Goal: Find specific page/section: Find specific page/section

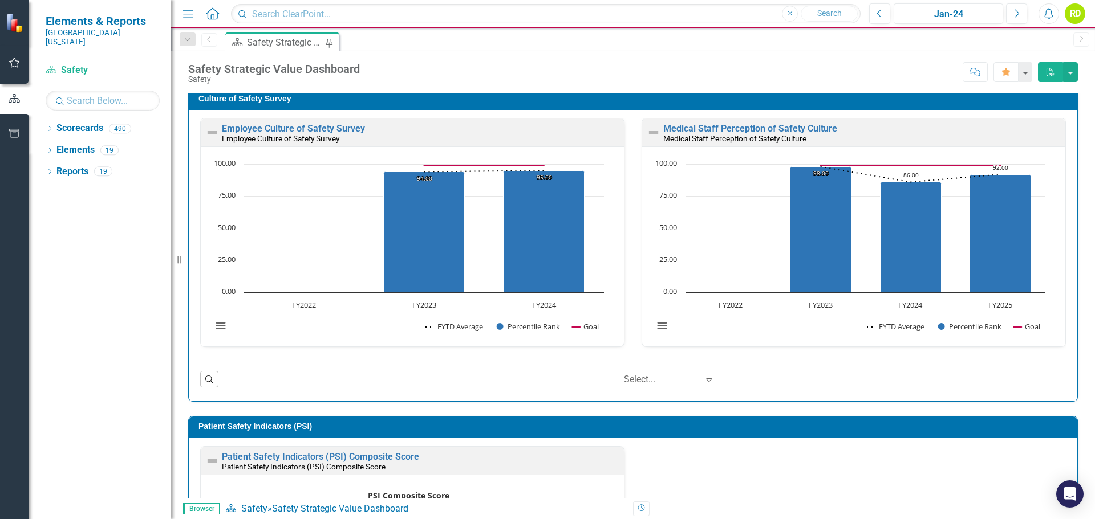
scroll to position [7, 0]
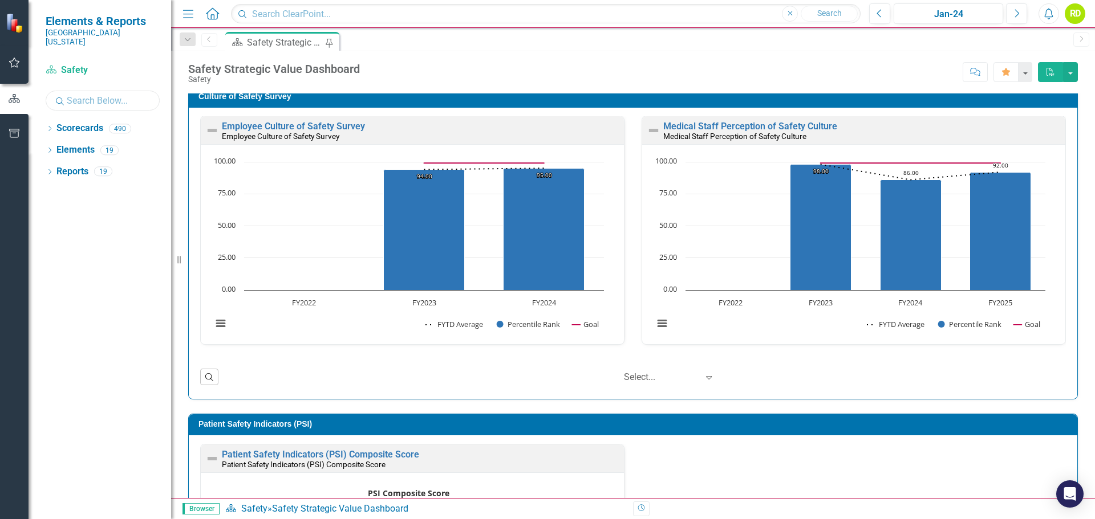
click at [109, 94] on input "text" at bounding box center [103, 101] width 114 height 20
type input "Ramey"
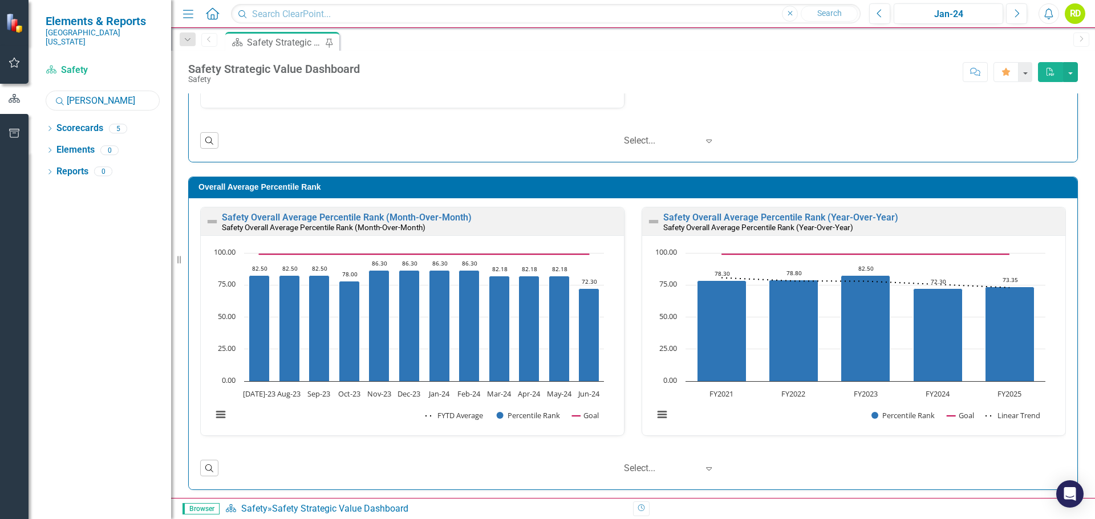
scroll to position [904, 0]
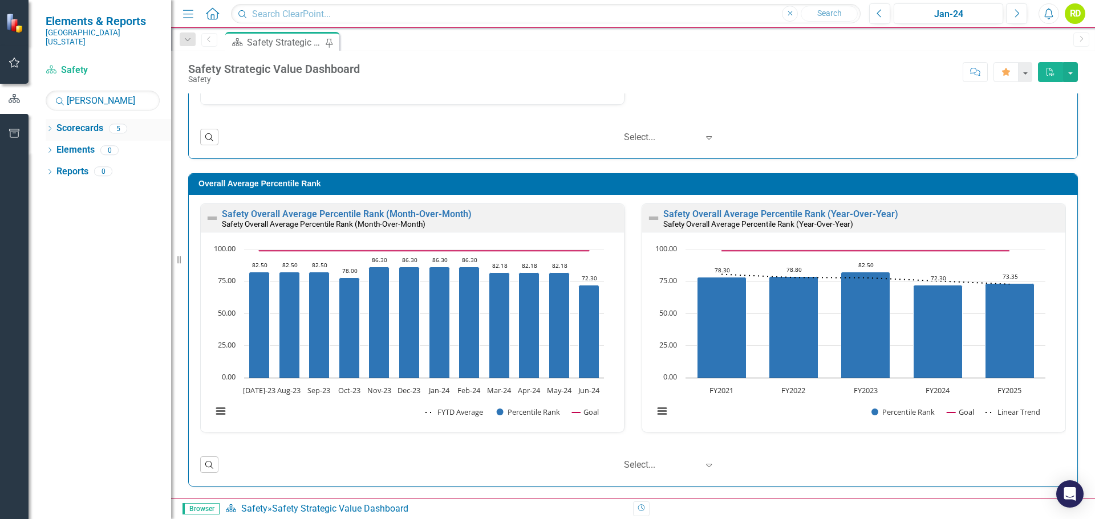
click at [50, 127] on icon "Dropdown" at bounding box center [50, 130] width 8 height 6
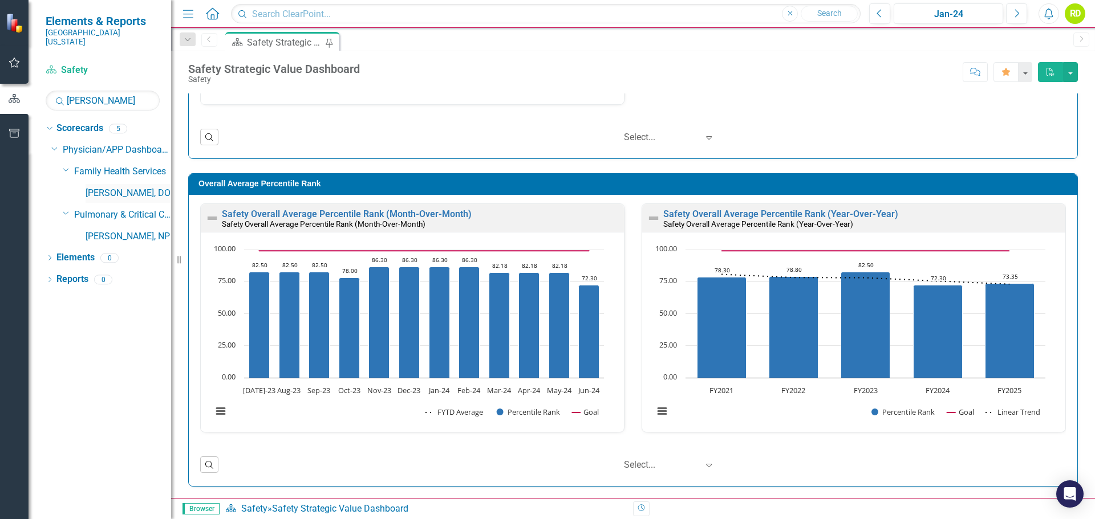
click at [96, 187] on link "[PERSON_NAME], DO" at bounding box center [129, 193] width 86 height 13
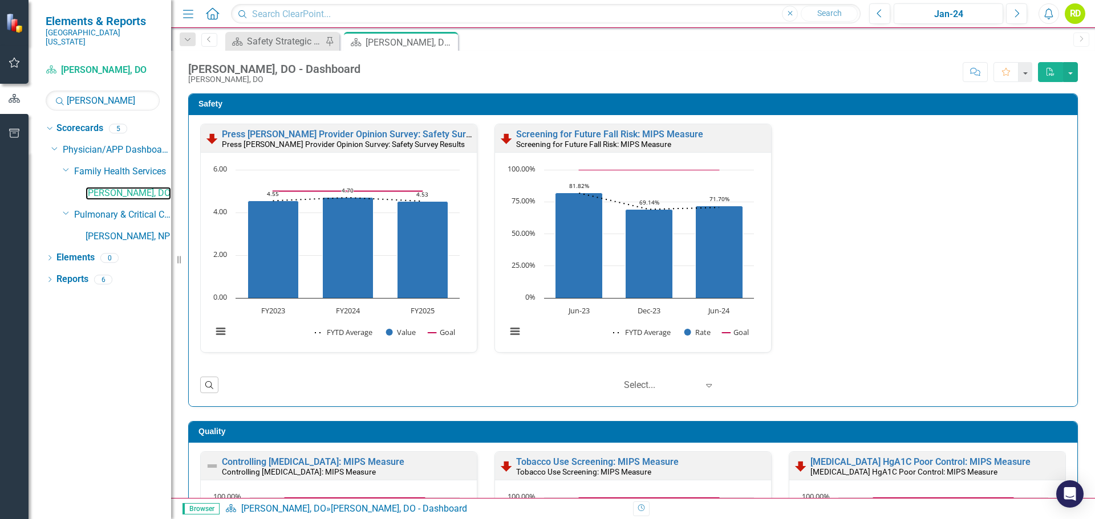
scroll to position [1, 0]
click at [869, 226] on div "Press Ganey Provider Opinion Survey: Safety Survey Results Press Ganey Provider…" at bounding box center [633, 244] width 883 height 243
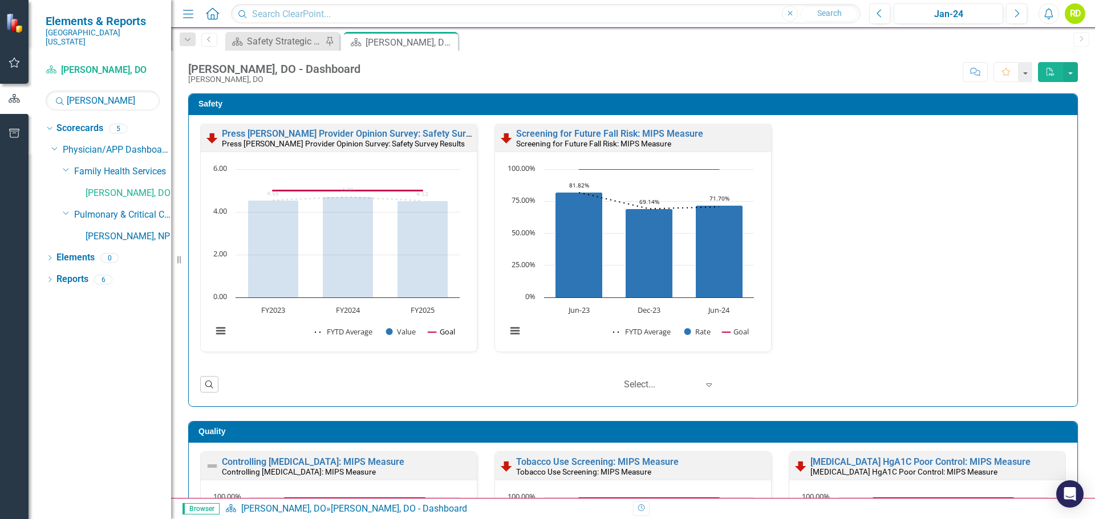
scroll to position [0, 0]
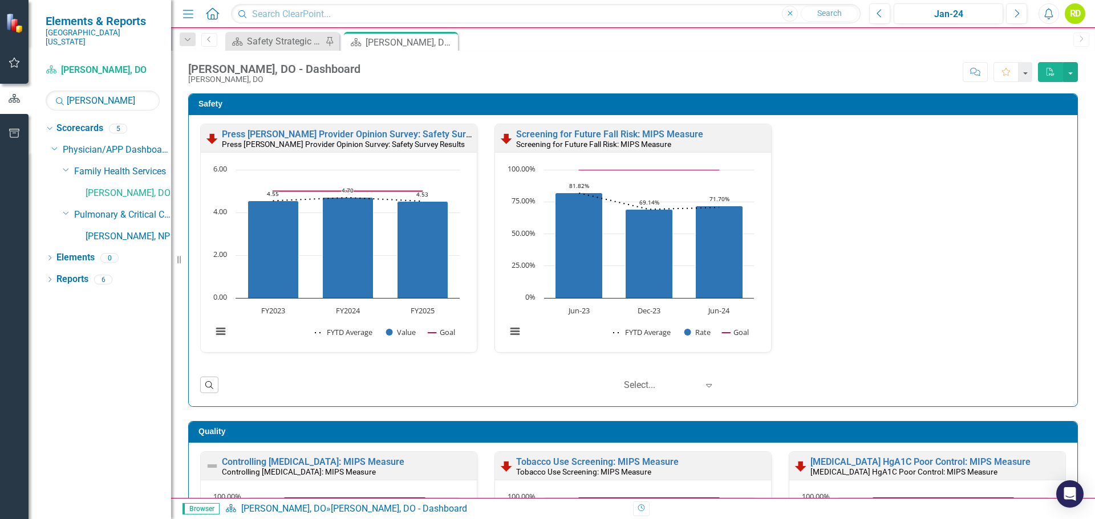
click at [625, 384] on div at bounding box center [661, 385] width 74 height 15
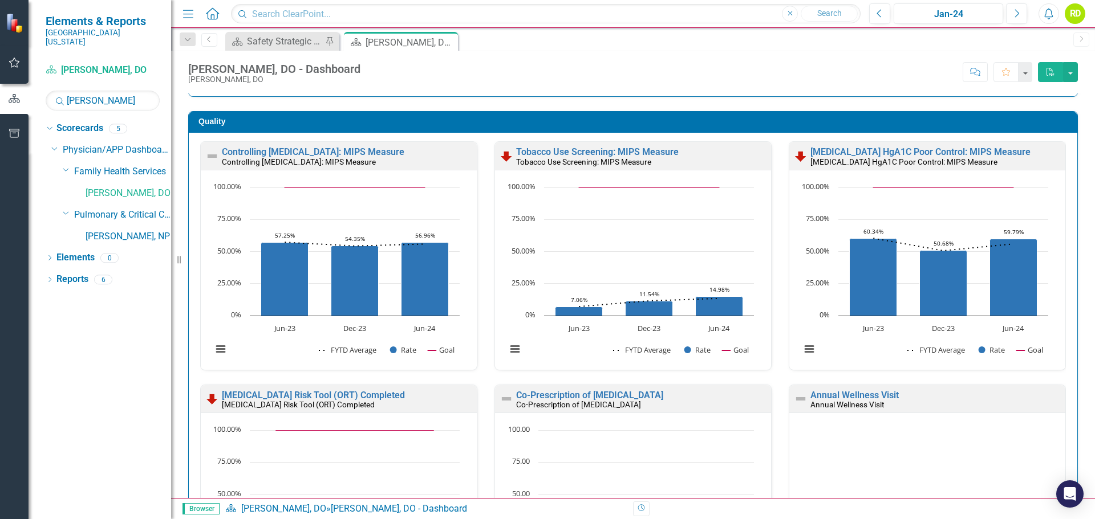
scroll to position [342, 0]
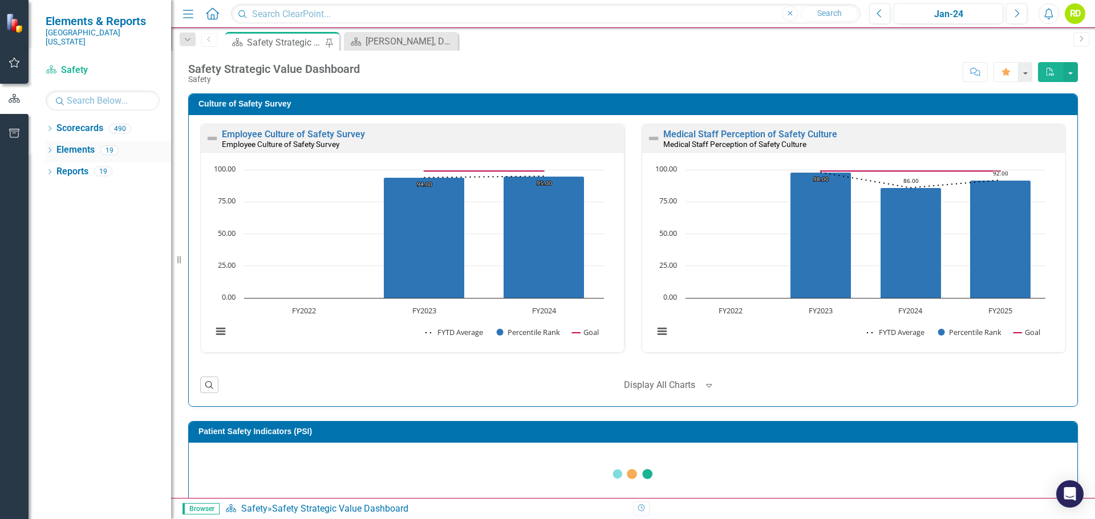
click at [51, 148] on icon "Dropdown" at bounding box center [50, 151] width 8 height 6
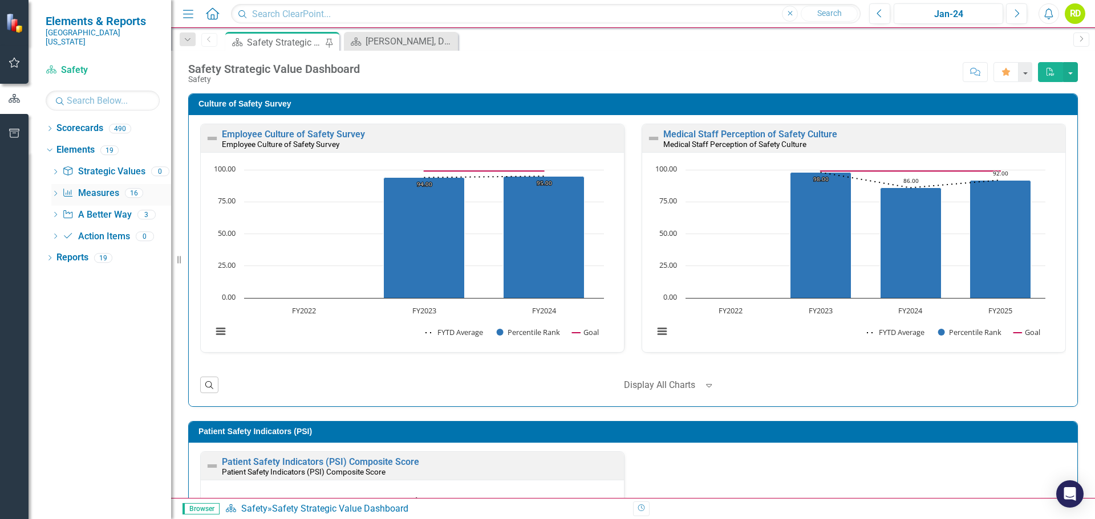
click at [55, 192] on icon "Dropdown" at bounding box center [55, 195] width 8 height 6
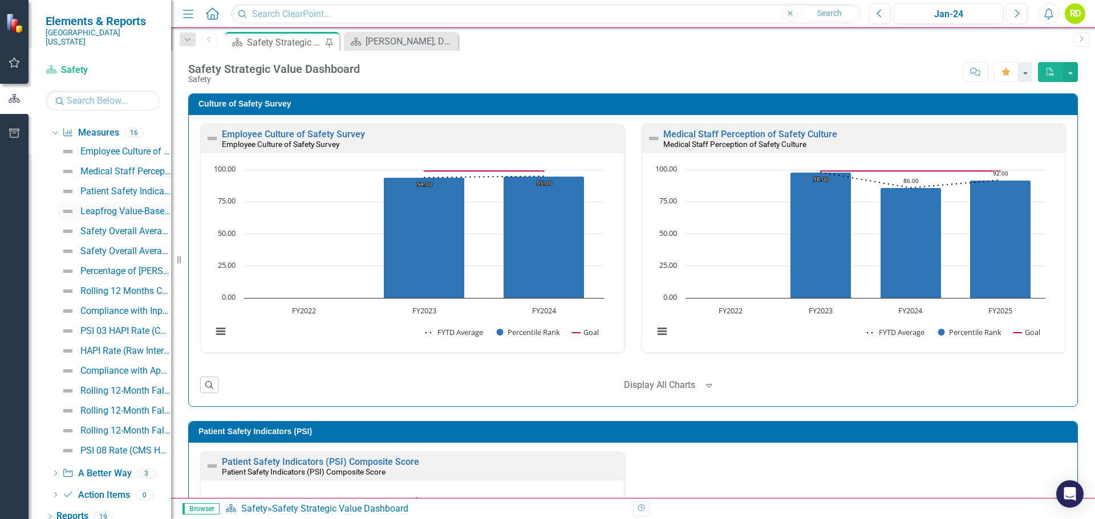
scroll to position [61, 0]
click at [56, 471] on icon "Dropdown" at bounding box center [55, 474] width 8 height 6
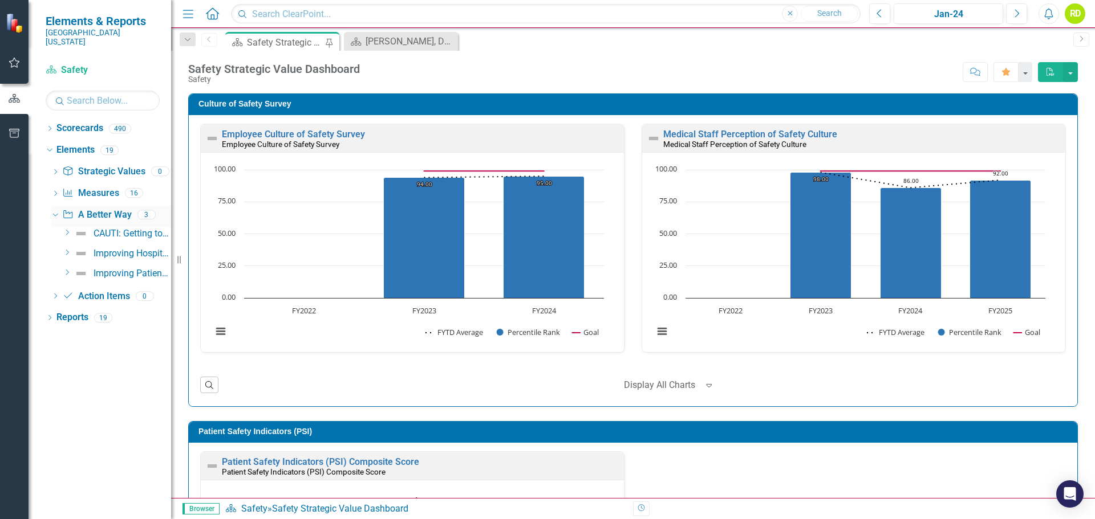
scroll to position [0, 0]
click at [48, 316] on icon "Dropdown" at bounding box center [50, 319] width 8 height 6
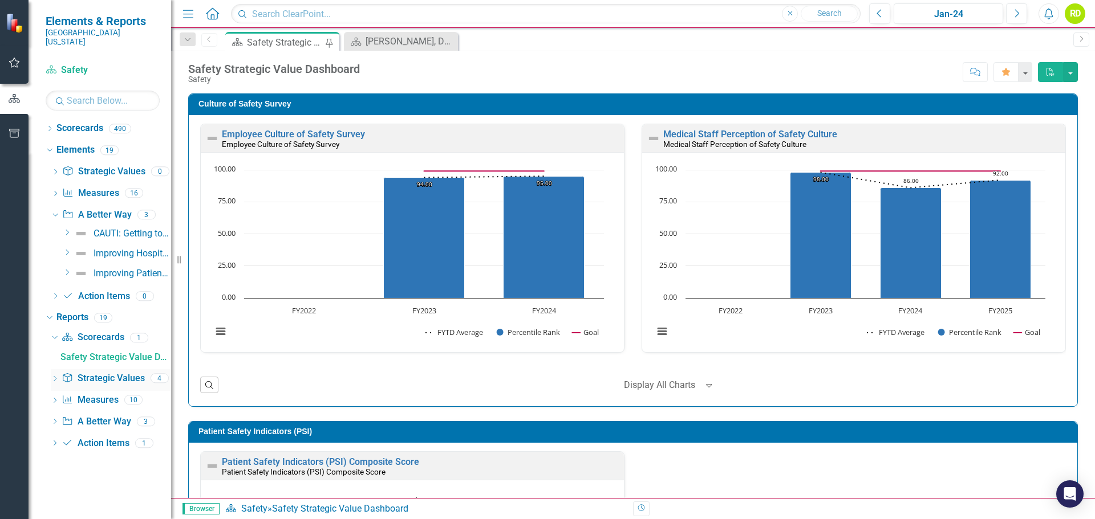
click at [55, 376] on icon at bounding box center [55, 378] width 3 height 5
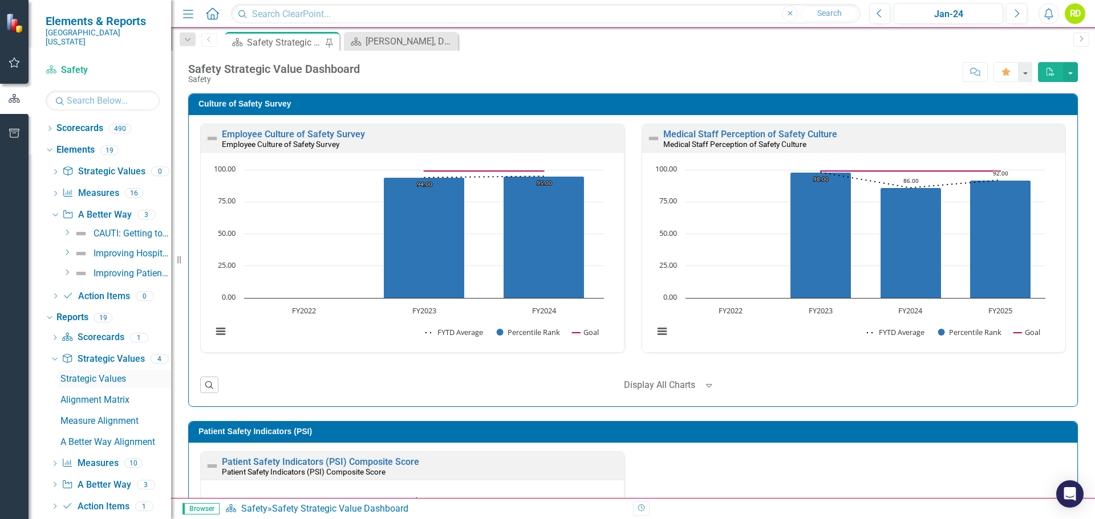
click at [107, 374] on div "Strategic Values" at bounding box center [115, 379] width 111 height 10
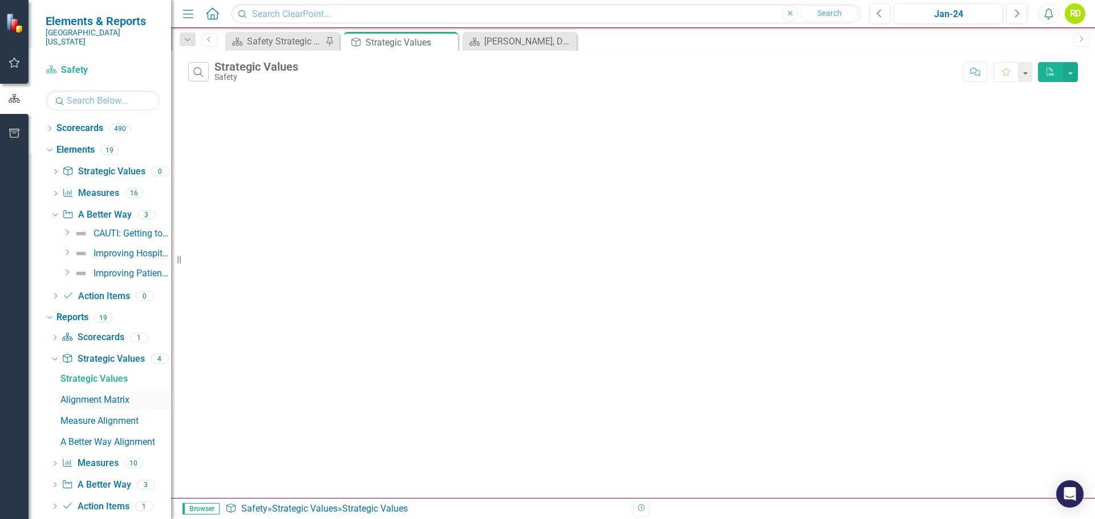
click at [98, 395] on div "Alignment Matrix" at bounding box center [115, 400] width 111 height 10
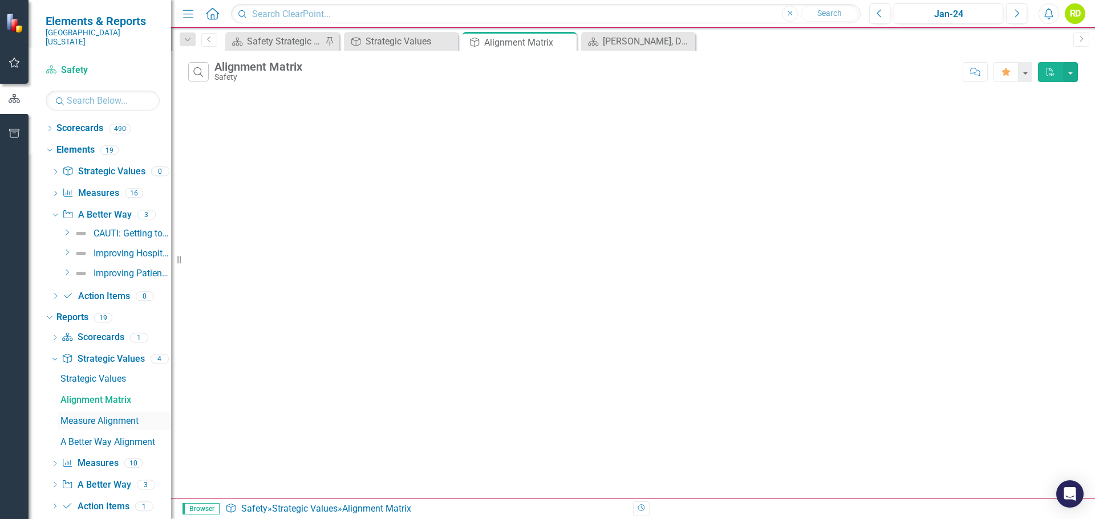
click at [86, 416] on div "Measure Alignment" at bounding box center [115, 421] width 111 height 10
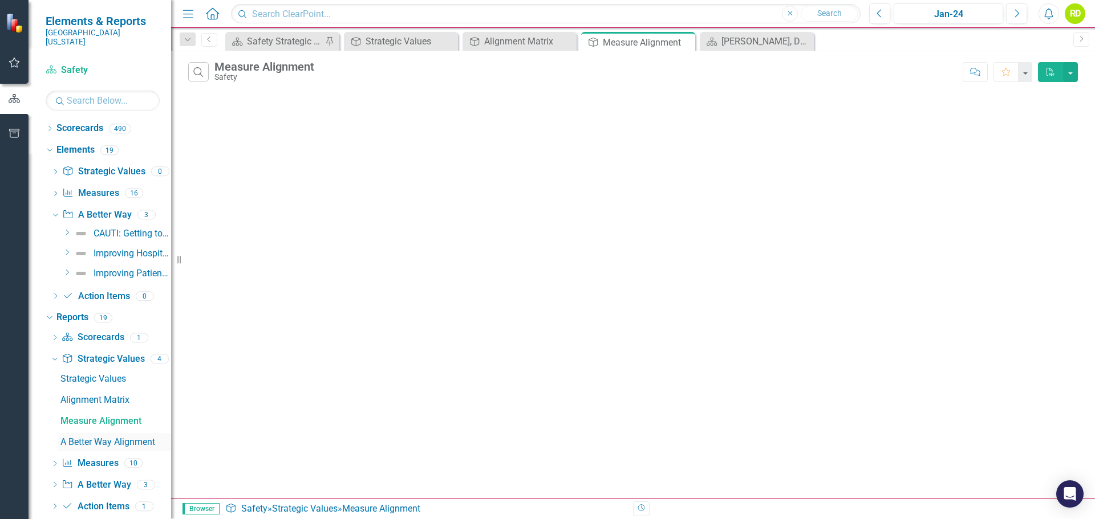
click at [78, 437] on div "A Better Way Alignment" at bounding box center [115, 442] width 111 height 10
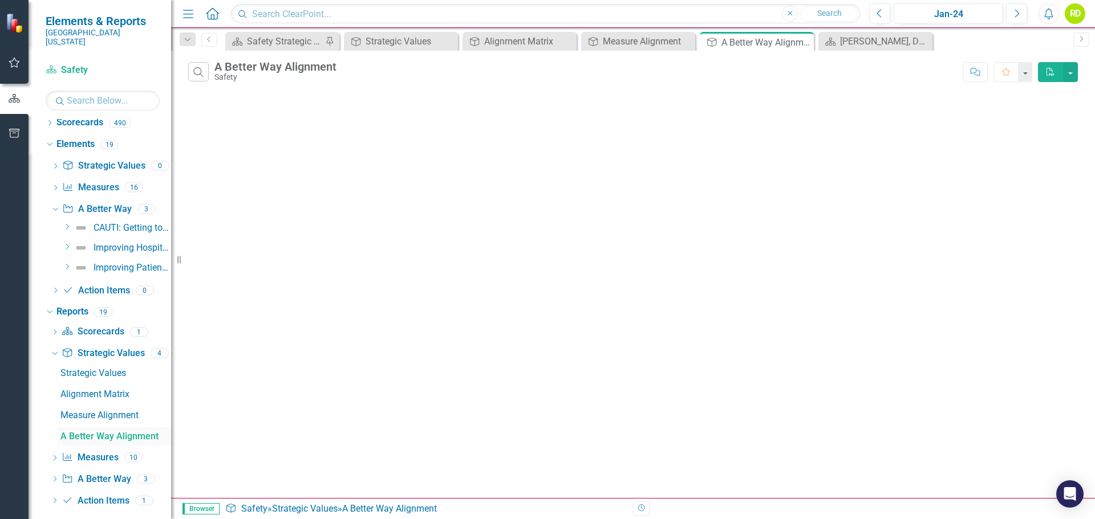
scroll to position [7, 0]
click at [52, 454] on icon "Dropdown" at bounding box center [55, 457] width 8 height 6
click at [113, 409] on div "Safety Dashboard" at bounding box center [115, 414] width 111 height 10
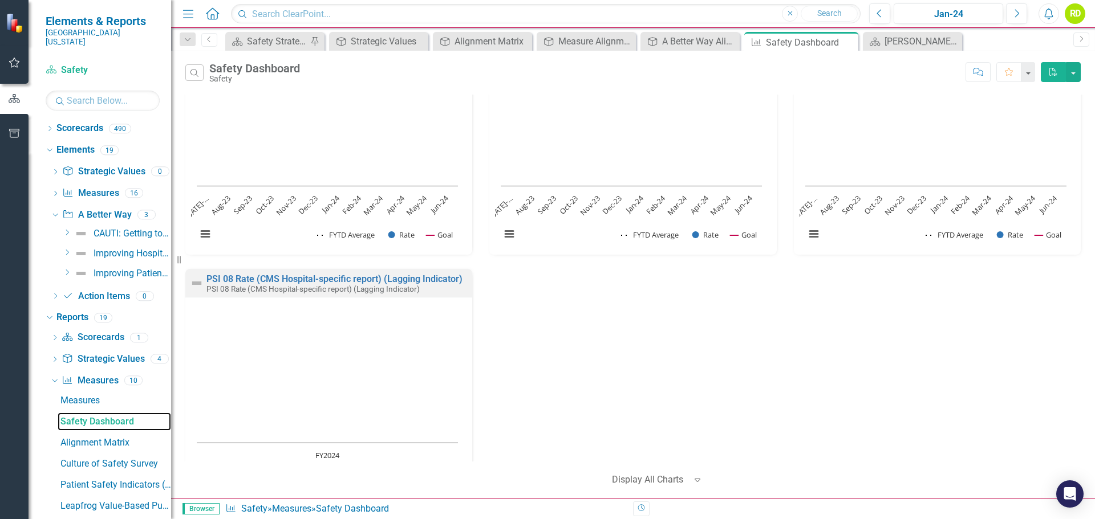
scroll to position [1086, 0]
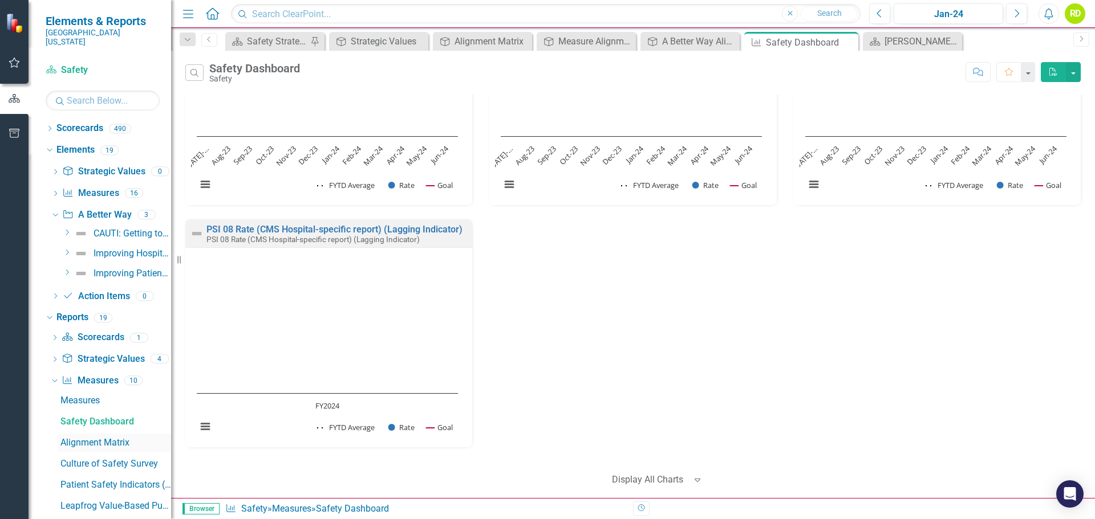
click at [101, 438] on div "Alignment Matrix" at bounding box center [115, 443] width 111 height 10
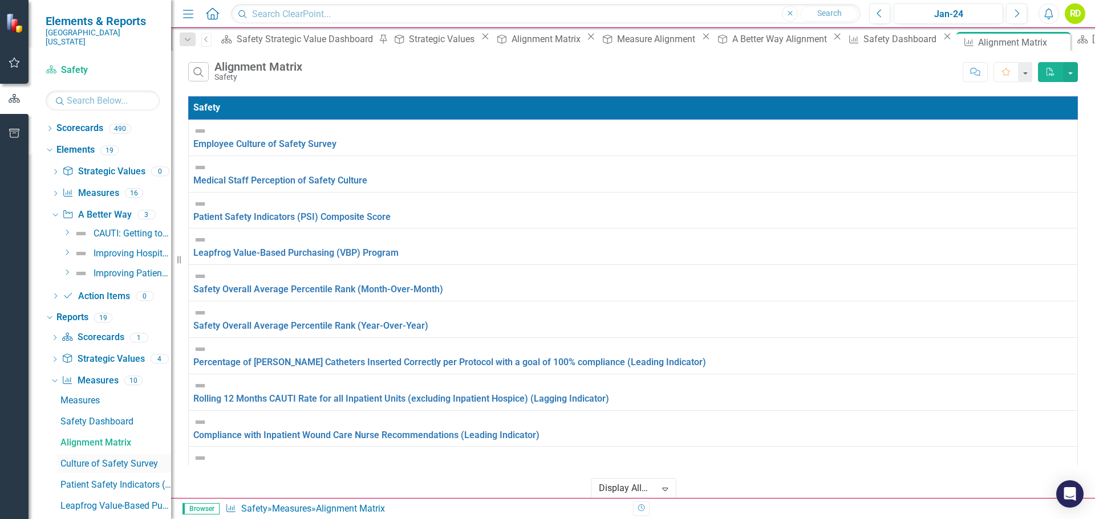
click at [124, 459] on div "Culture of Safety Survey" at bounding box center [115, 464] width 111 height 10
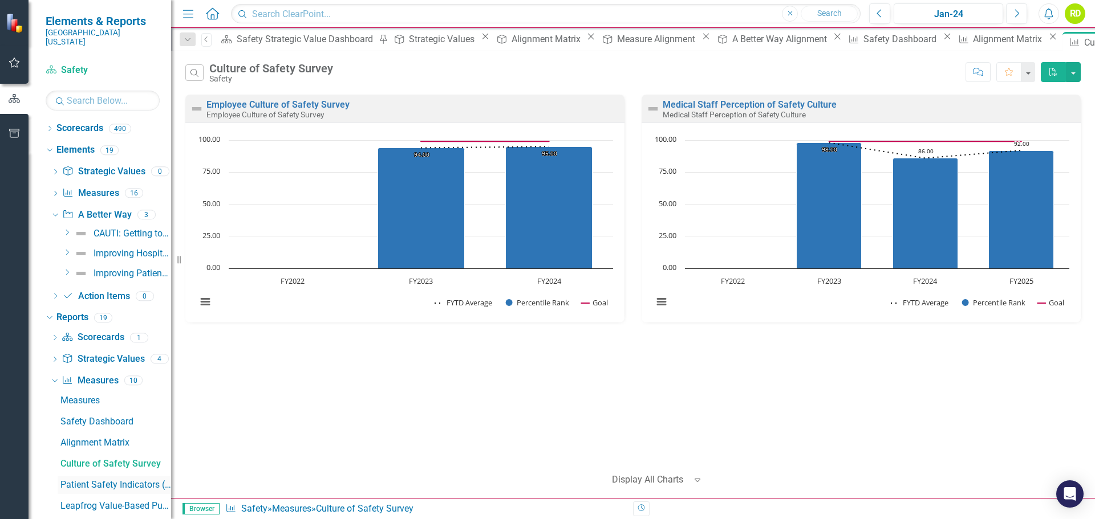
click at [96, 480] on div "Patient Safety Indicators (PSI)" at bounding box center [115, 485] width 111 height 10
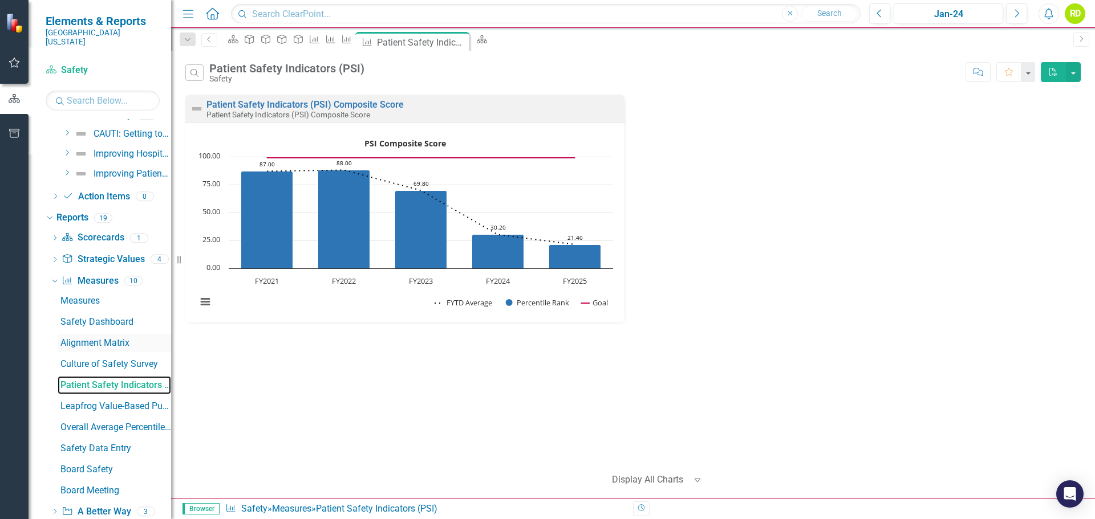
scroll to position [114, 0]
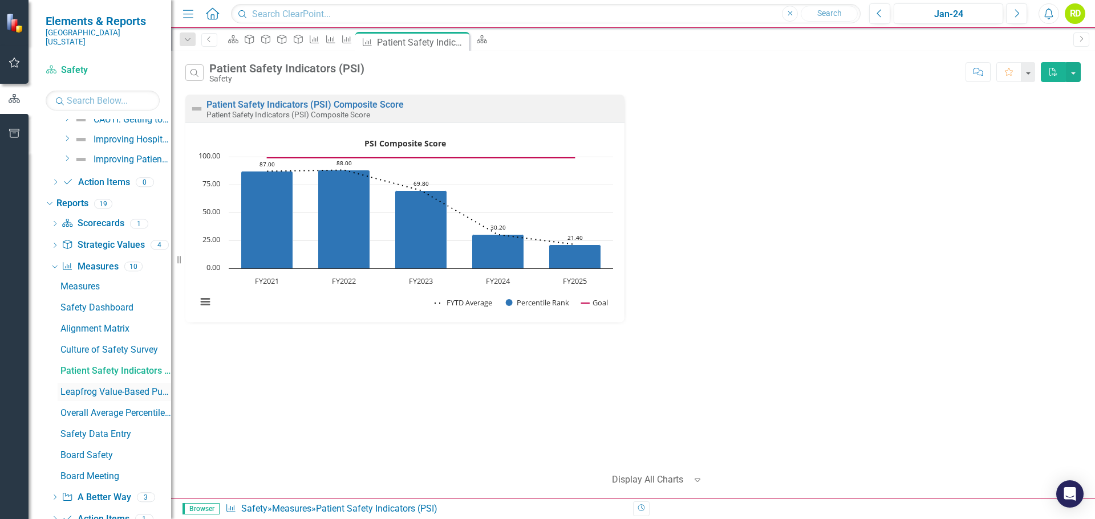
click at [92, 387] on div "Leapfrog Value-Based Purchasing (VBP) Program" at bounding box center [115, 392] width 111 height 10
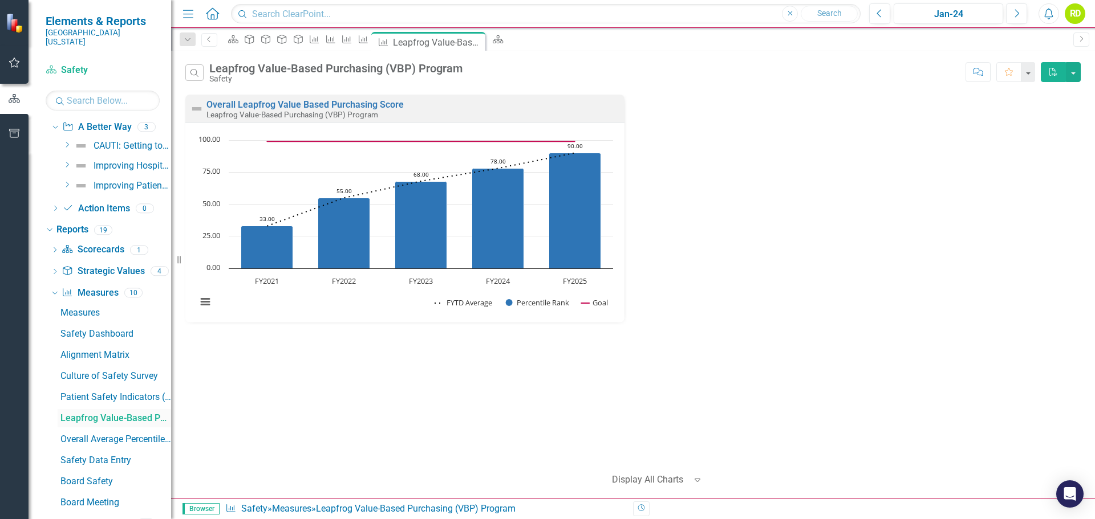
scroll to position [114, 0]
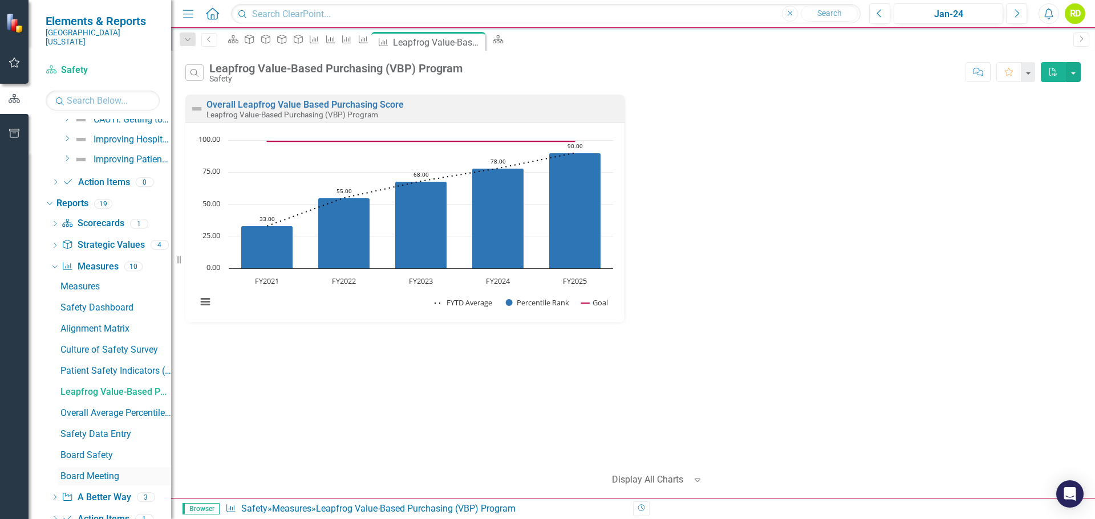
click at [92, 472] on div "Board Meeting" at bounding box center [115, 477] width 111 height 10
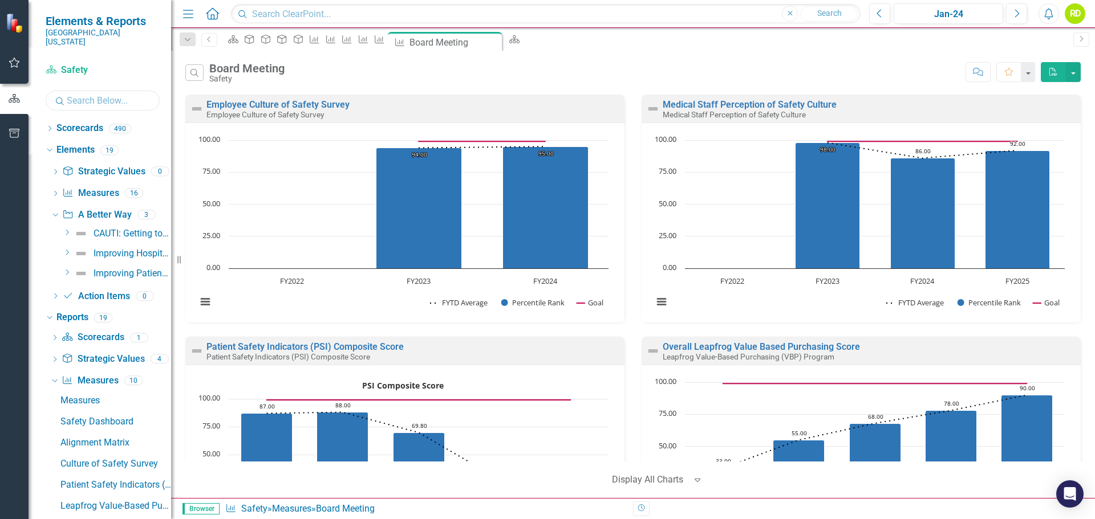
click at [95, 93] on input "text" at bounding box center [103, 101] width 114 height 20
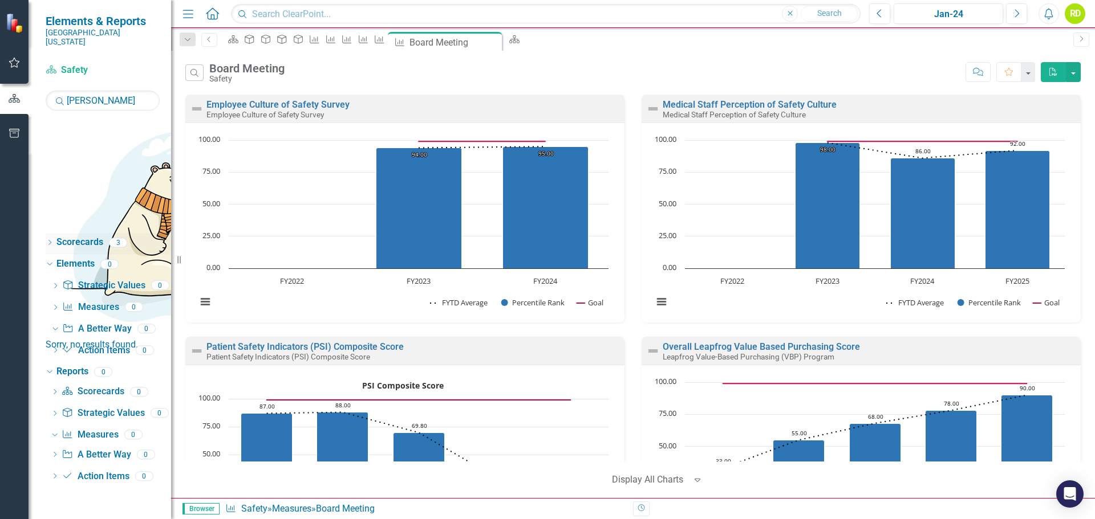
click at [50, 241] on icon "Dropdown" at bounding box center [50, 244] width 8 height 6
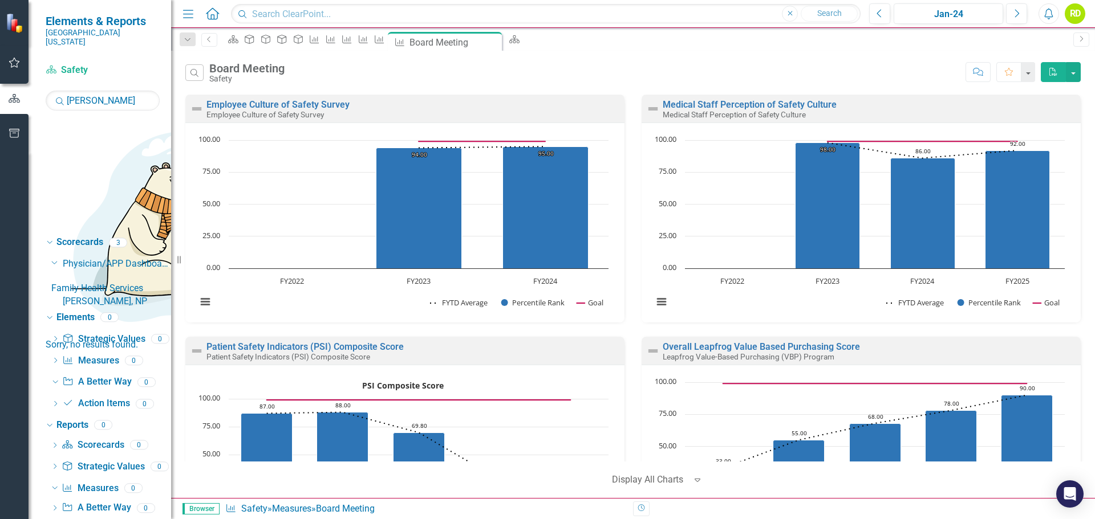
click at [133, 295] on link "[PERSON_NAME], NP" at bounding box center [117, 301] width 108 height 13
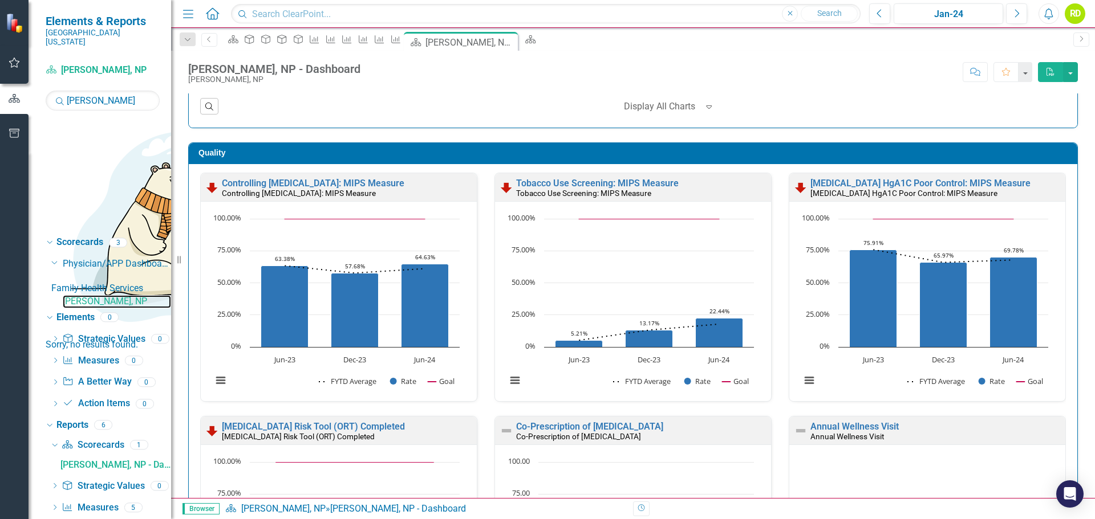
scroll to position [285, 0]
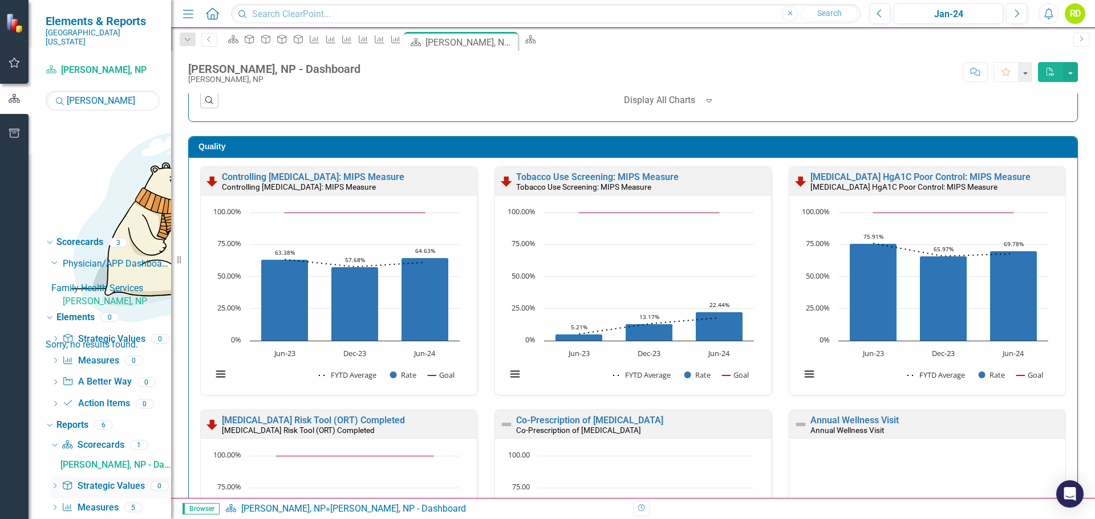
click at [52, 477] on div "Dropdown Strategic Value Strategic Values 0" at bounding box center [111, 488] width 120 height 22
click at [53, 506] on icon "Dropdown" at bounding box center [55, 509] width 8 height 6
click at [99, 503] on div "Safety Dashboard - [PERSON_NAME], NP" at bounding box center [115, 508] width 111 height 10
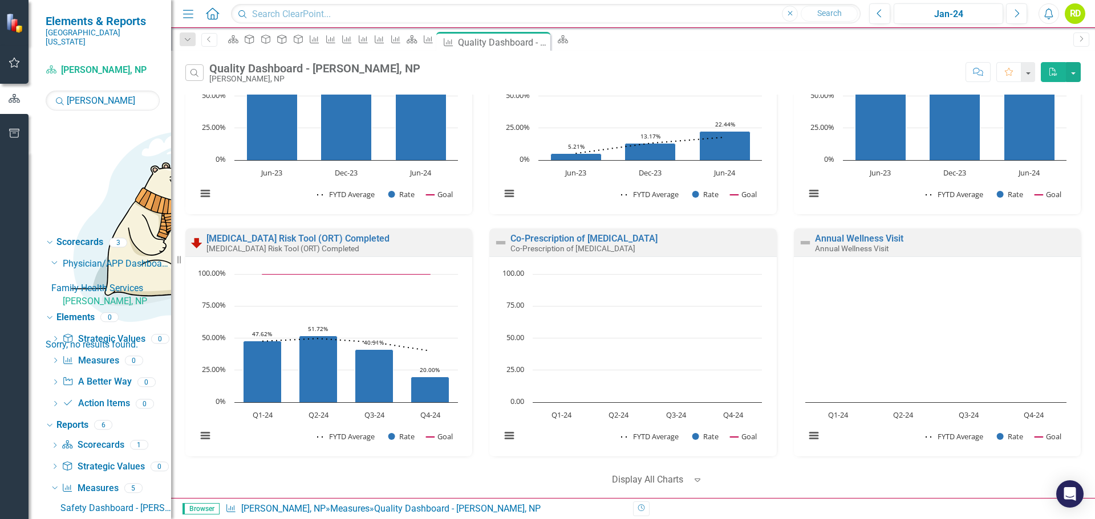
scroll to position [117, 0]
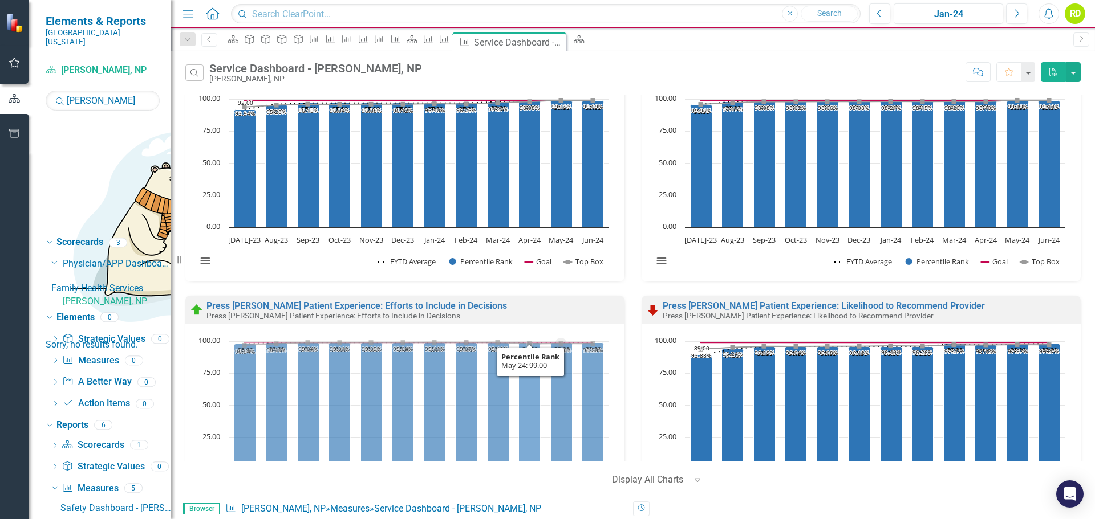
scroll to position [117, 0]
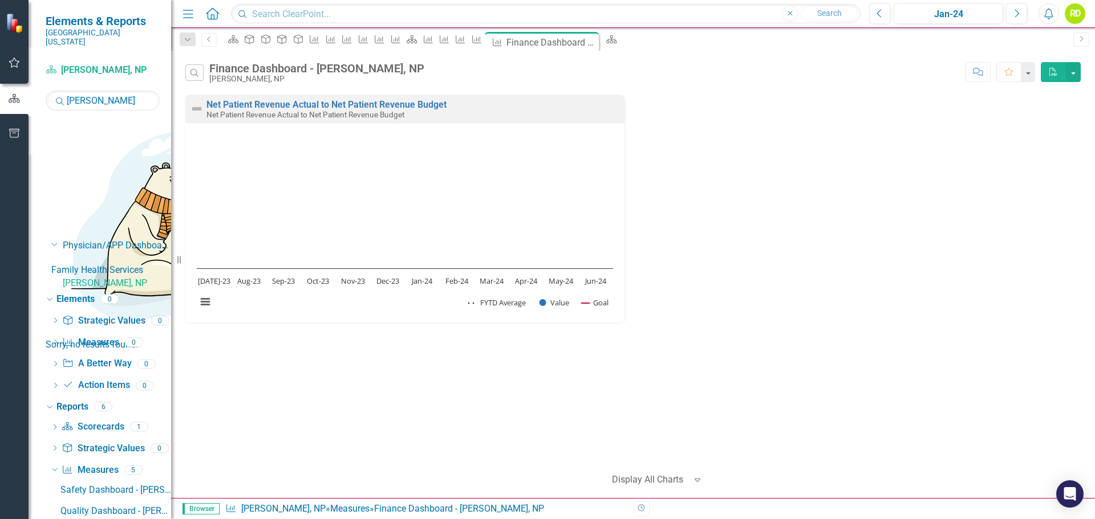
scroll to position [34, 0]
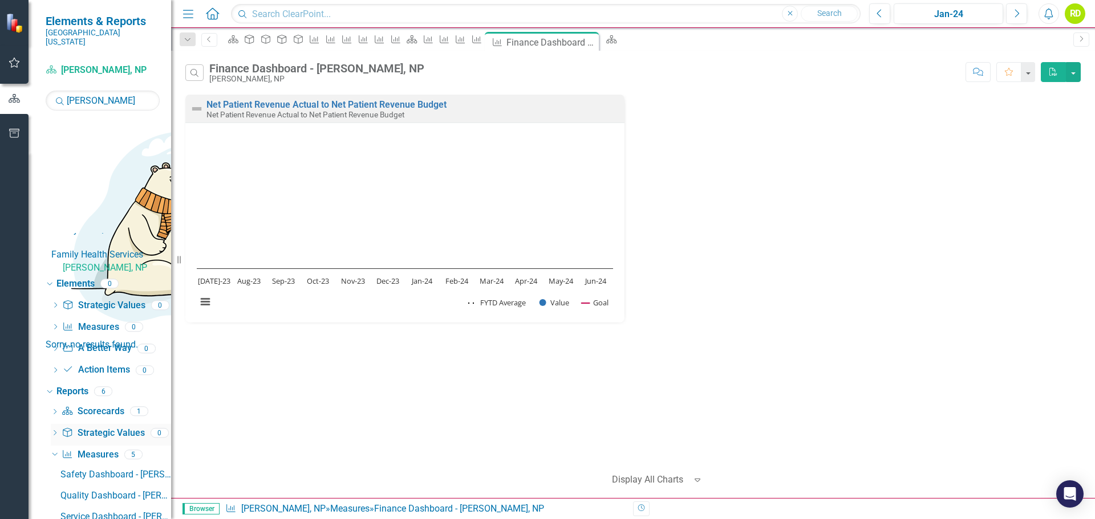
click at [55, 431] on icon "Dropdown" at bounding box center [55, 434] width 8 height 6
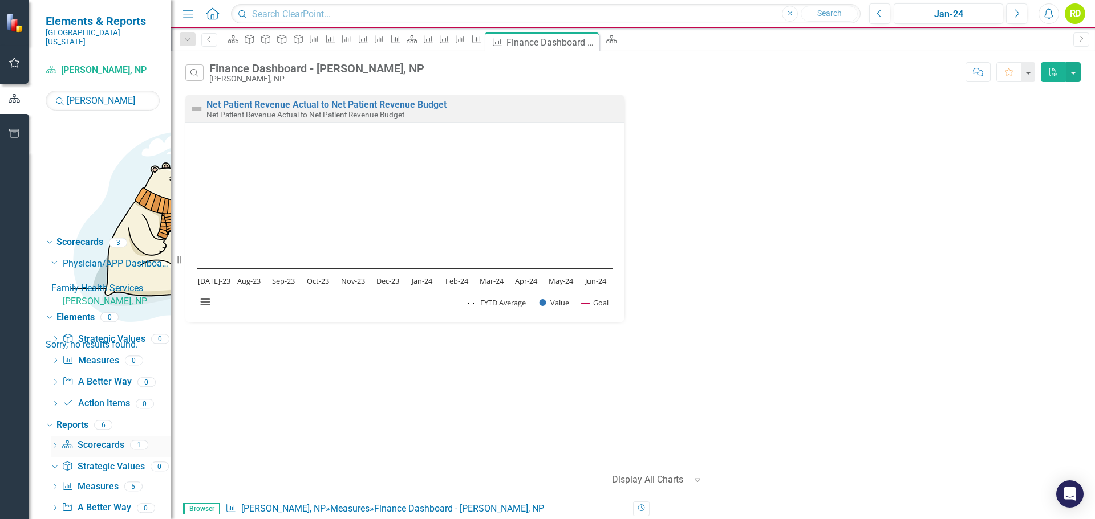
click at [56, 444] on icon "Dropdown" at bounding box center [55, 447] width 8 height 6
click at [113, 460] on div "[PERSON_NAME], NP - Dashboard" at bounding box center [115, 465] width 111 height 10
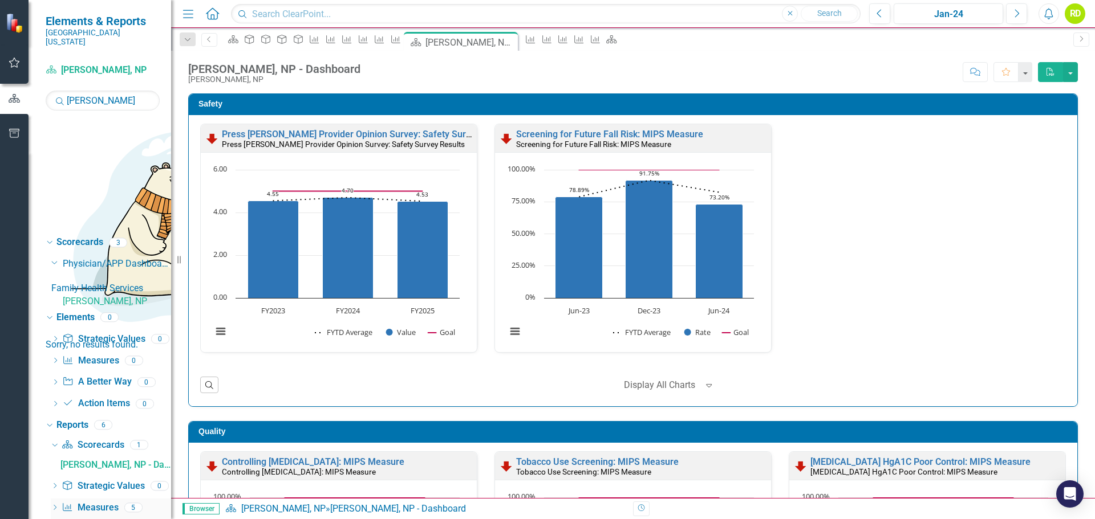
click at [52, 505] on div "Dropdown" at bounding box center [55, 510] width 8 height 10
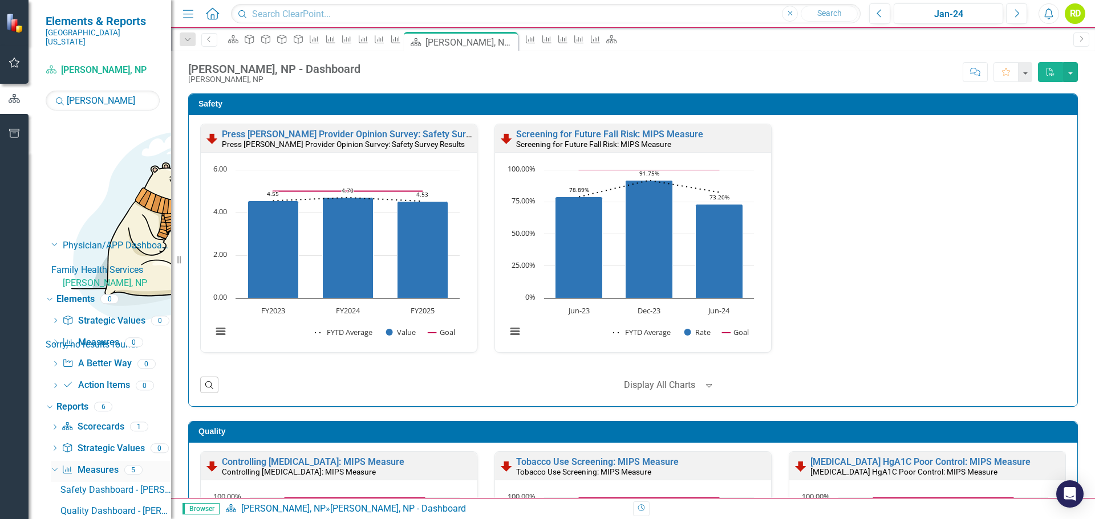
scroll to position [34, 0]
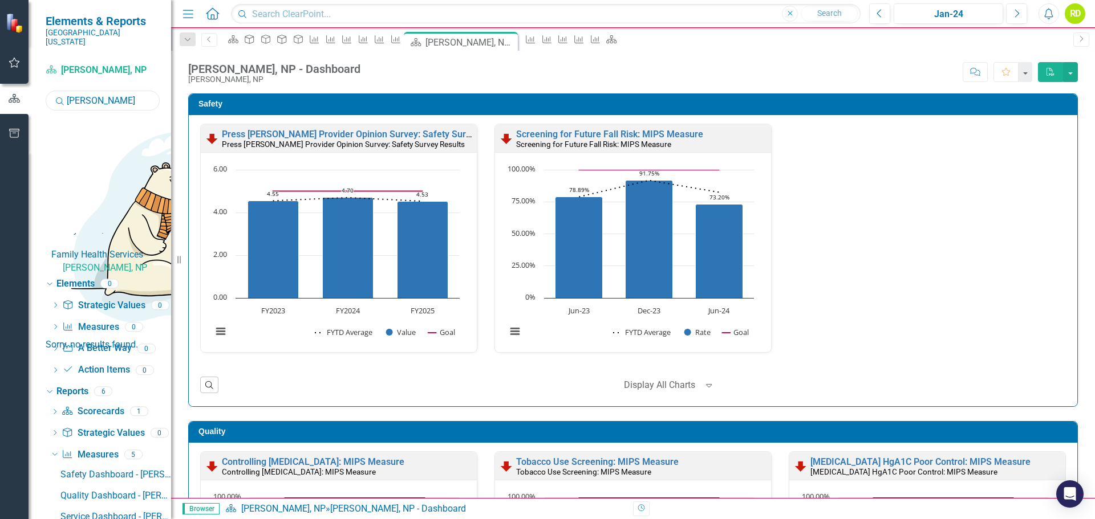
click at [116, 91] on input "[PERSON_NAME]" at bounding box center [103, 101] width 114 height 20
drag, startPoint x: 116, startPoint y: 91, endPoint x: 31, endPoint y: 92, distance: 85.5
click at [31, 92] on div "Scorecard [PERSON_NAME], NP Search [PERSON_NAME] Sorry, no results found. Dropd…" at bounding box center [100, 290] width 143 height 458
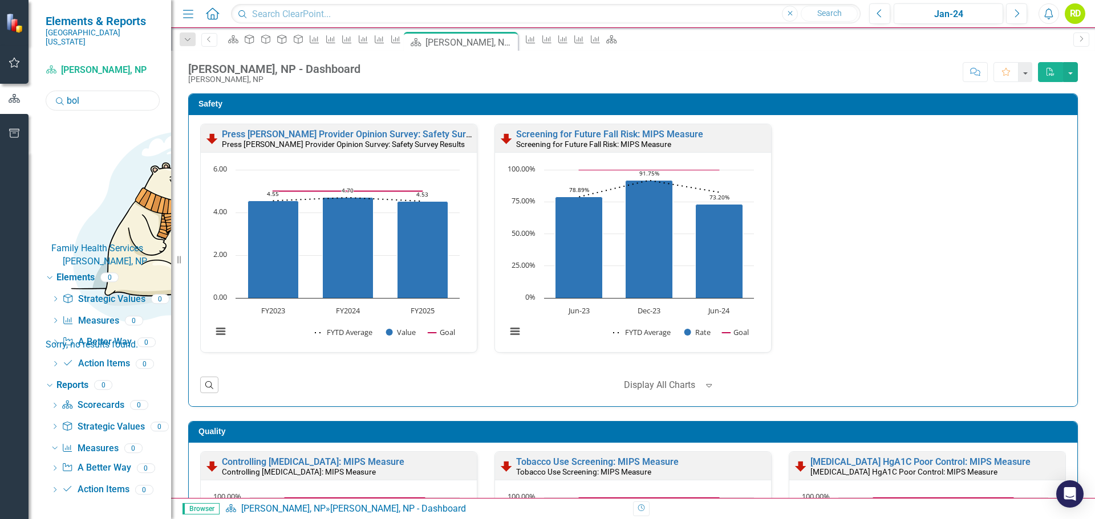
scroll to position [0, 0]
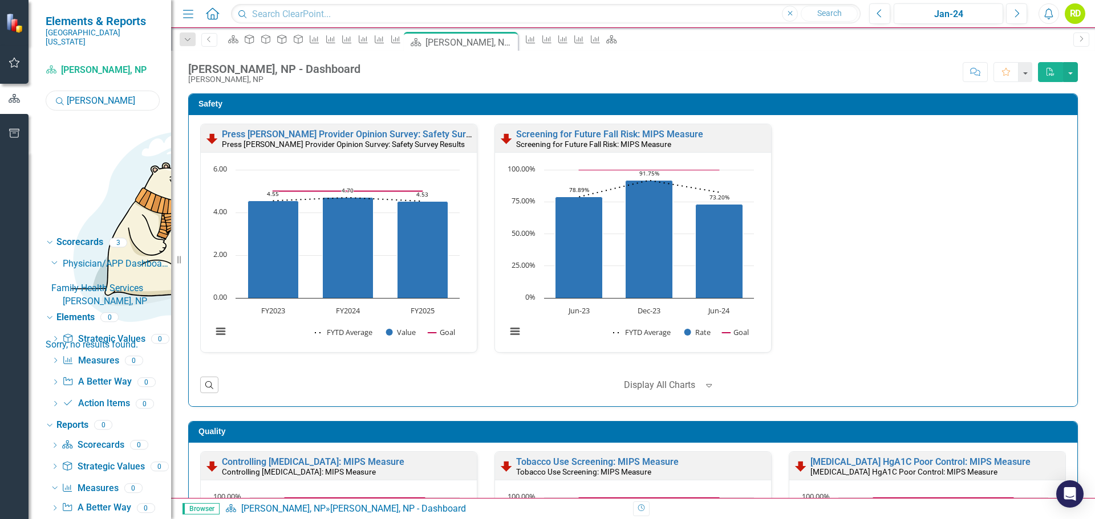
type input "[PERSON_NAME]"
click at [125, 295] on link "[PERSON_NAME], NP" at bounding box center [117, 301] width 108 height 13
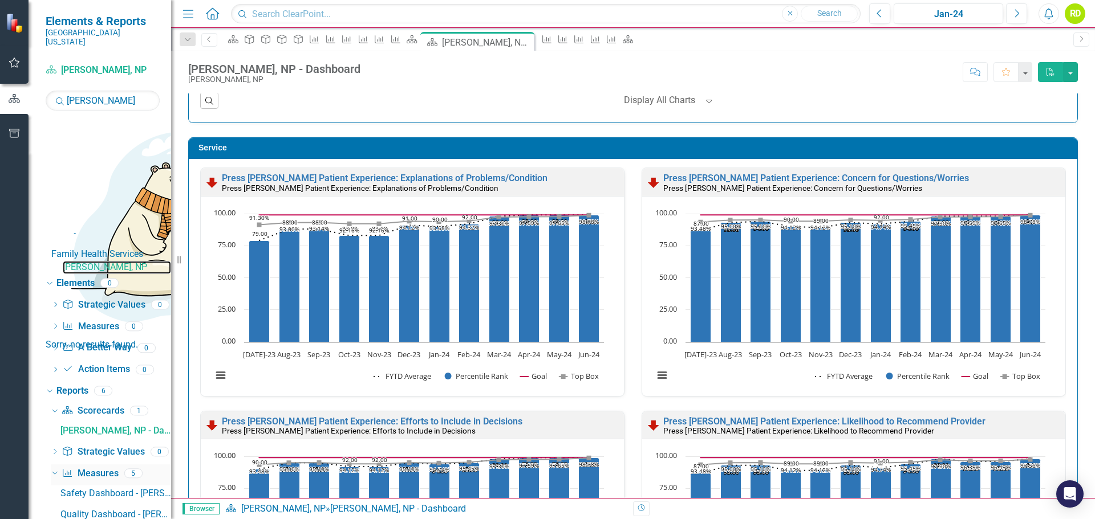
scroll to position [53, 0]
